Goal: Transaction & Acquisition: Download file/media

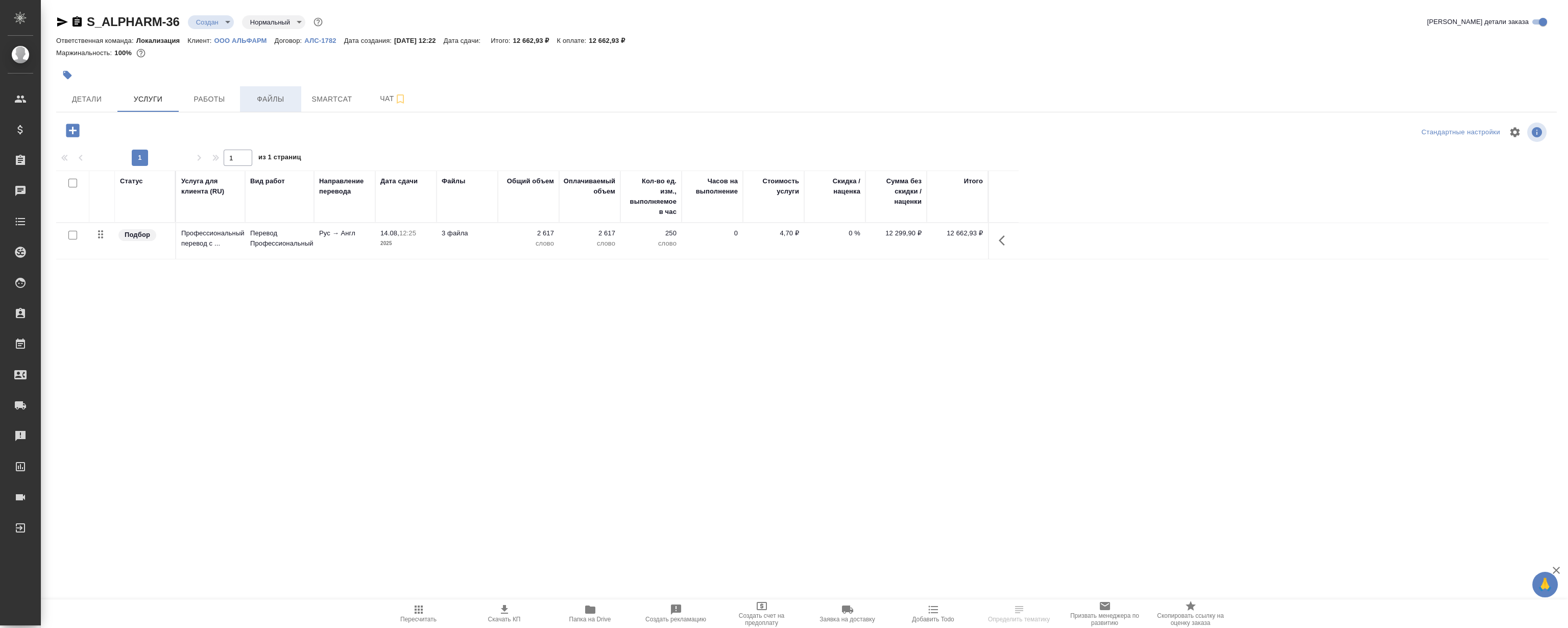
click at [281, 104] on span "Файлы" at bounding box center [270, 99] width 49 height 13
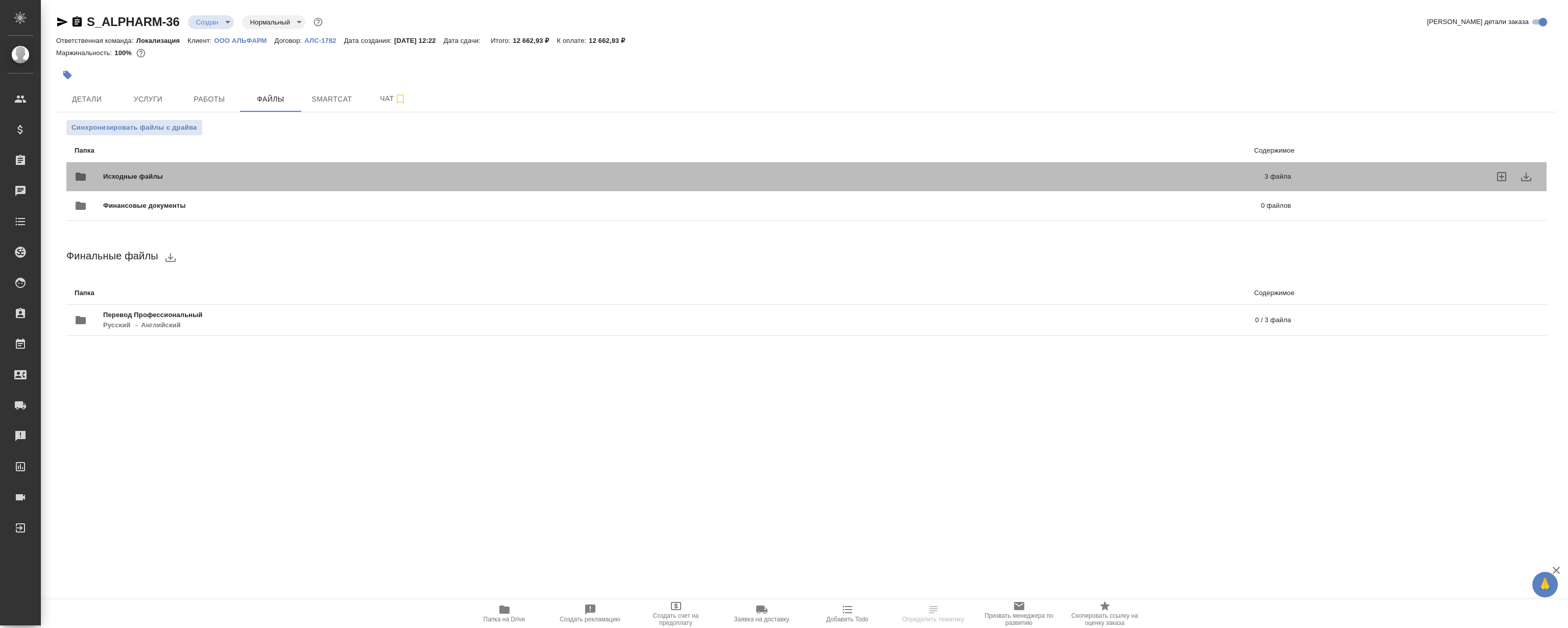
click at [353, 163] on div "Исходные файлы 3 файла" at bounding box center [683, 176] width 1237 height 45
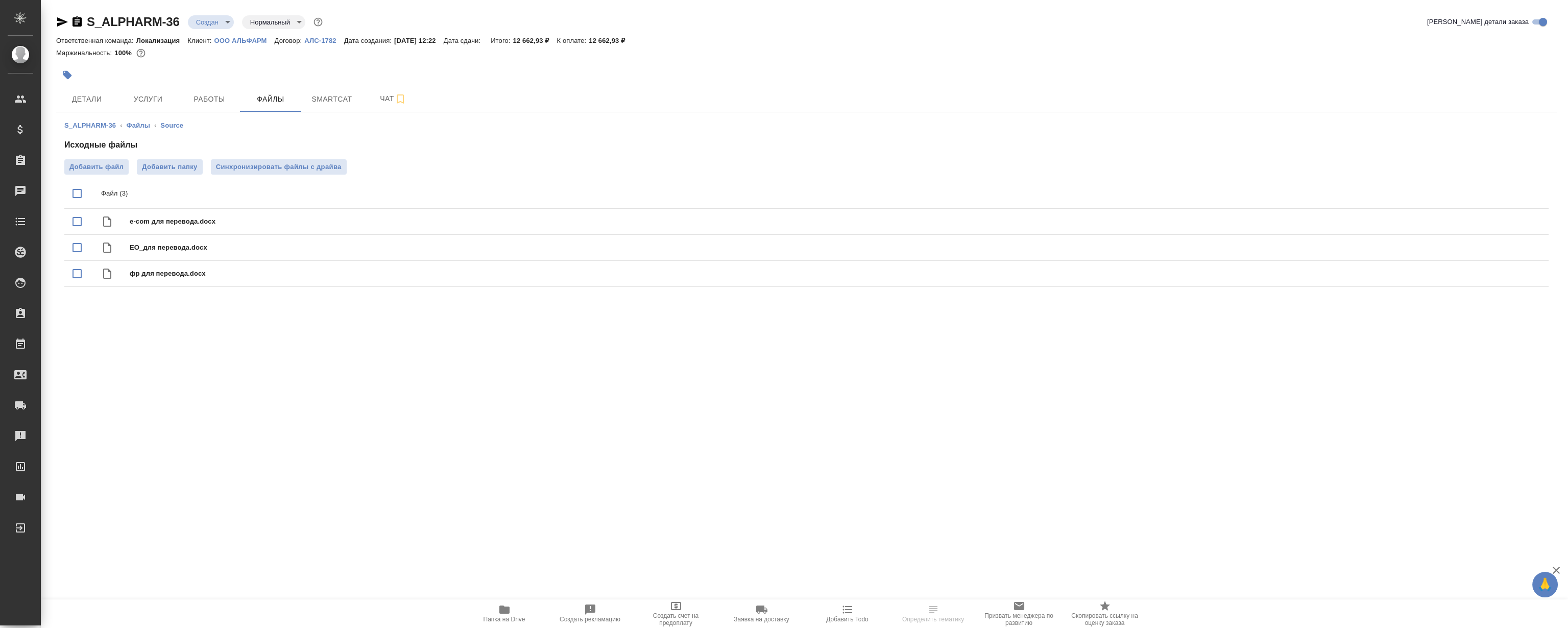
click at [80, 192] on input "checkbox" at bounding box center [77, 193] width 21 height 21
checkbox input "true"
click at [1507, 190] on icon "download" at bounding box center [1503, 194] width 12 height 12
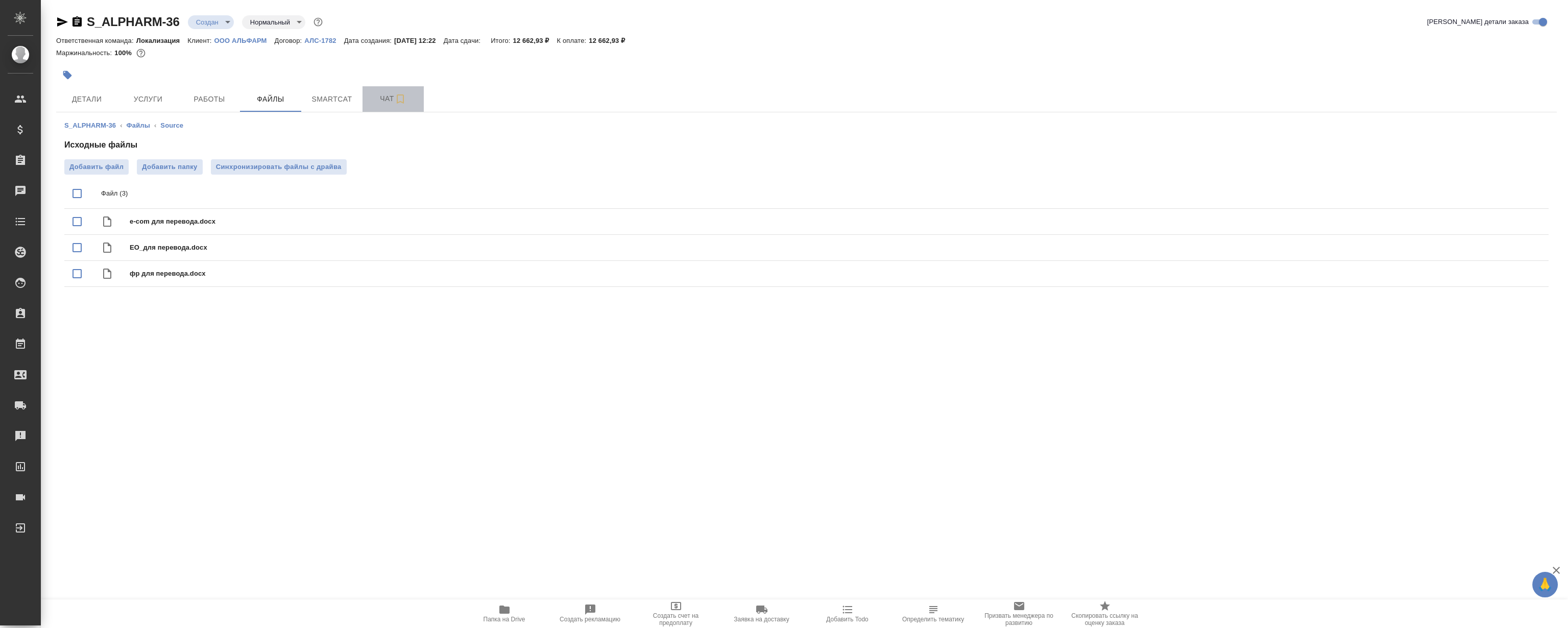
click at [373, 100] on span "Чат" at bounding box center [393, 99] width 49 height 13
